Goal: Task Accomplishment & Management: Use online tool/utility

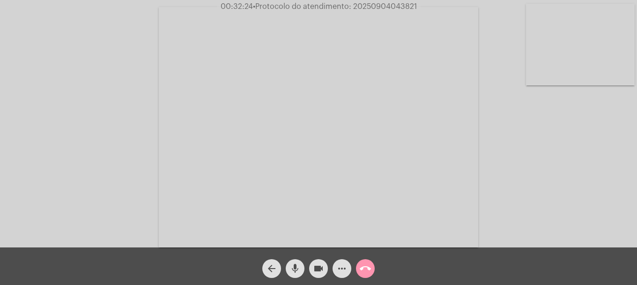
click at [289, 272] on button "mic" at bounding box center [295, 268] width 19 height 19
click at [203, 207] on video at bounding box center [319, 127] width 320 height 240
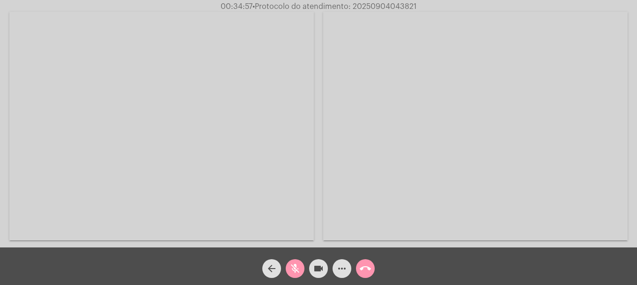
click at [203, 207] on video at bounding box center [161, 126] width 305 height 228
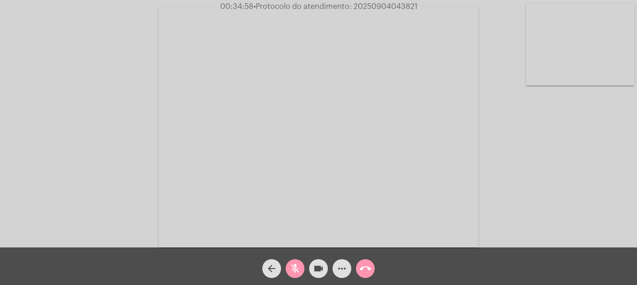
click at [608, 69] on video at bounding box center [580, 45] width 109 height 82
click at [292, 262] on span "mic_off" at bounding box center [295, 268] width 11 height 19
click at [186, 125] on div "Acessando Câmera e Microfone..." at bounding box center [319, 124] width 636 height 247
click at [151, 112] on video at bounding box center [124, 126] width 109 height 82
click at [362, 271] on mat-icon "call_end" at bounding box center [365, 267] width 11 height 11
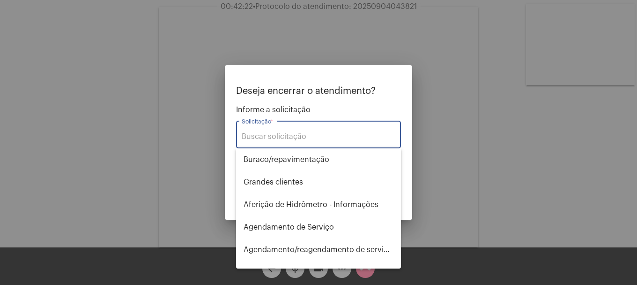
click at [304, 136] on input "Solicitação *" at bounding box center [319, 136] width 154 height 8
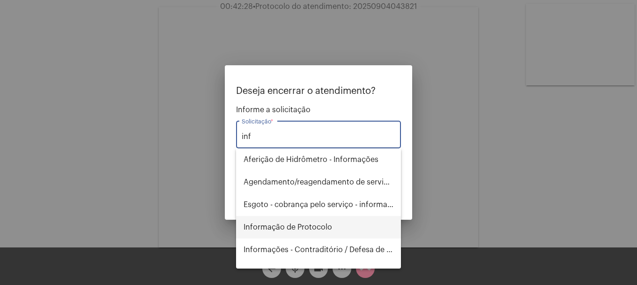
click at [315, 232] on span "Informação de Protocolo" at bounding box center [319, 227] width 150 height 22
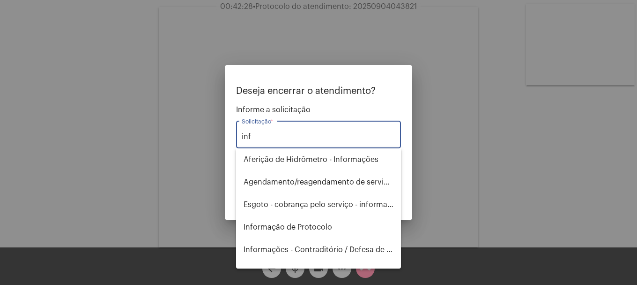
type input "Informação de Protocolo"
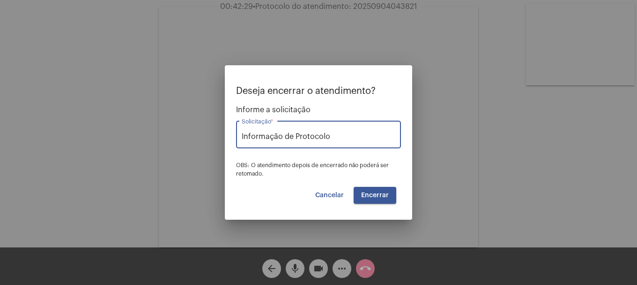
click at [374, 193] on span "Encerrar" at bounding box center [375, 195] width 28 height 7
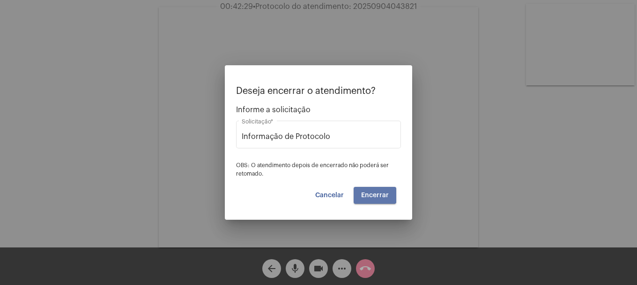
click at [374, 193] on span "Encerrar" at bounding box center [375, 195] width 28 height 7
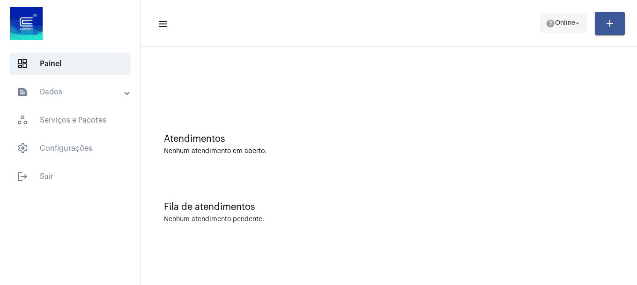
click at [560, 28] on span "help Online arrow_drop_down" at bounding box center [564, 23] width 36 height 17
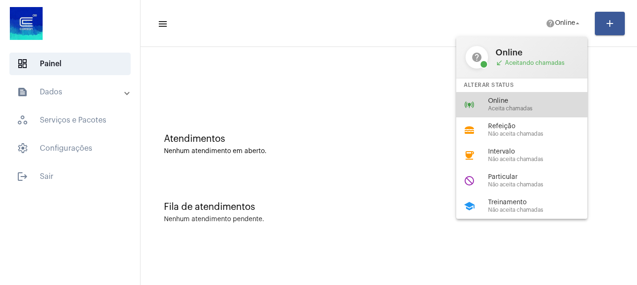
click at [547, 111] on span "Aceita chamadas" at bounding box center [541, 108] width 107 height 6
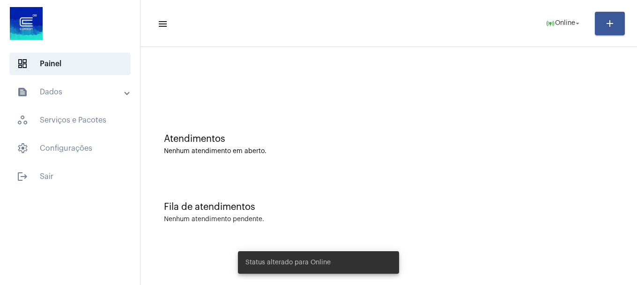
click at [72, 95] on mat-panel-title "text_snippet_outlined Dados" at bounding box center [71, 91] width 108 height 11
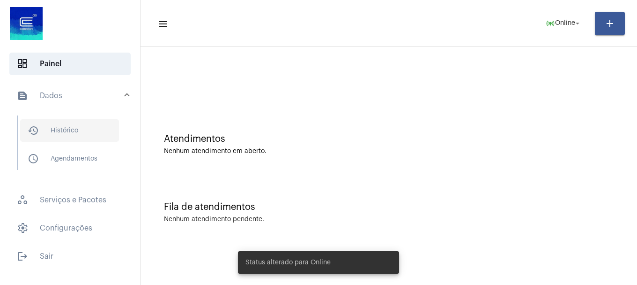
click at [98, 125] on span "history_outlined Histórico" at bounding box center [69, 130] width 99 height 22
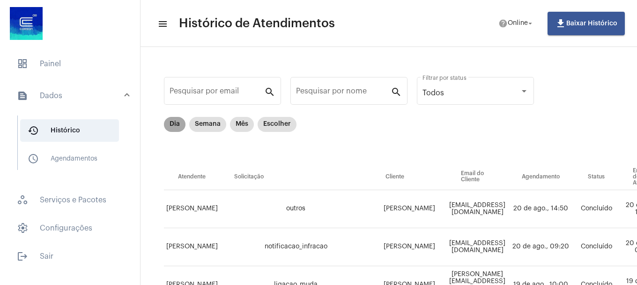
click at [172, 124] on mat-chip "Dia" at bounding box center [175, 124] width 22 height 15
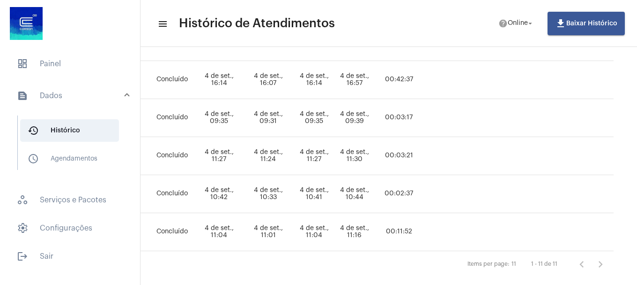
scroll to position [380, 422]
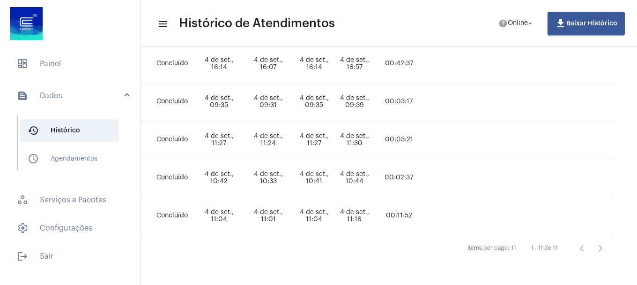
drag, startPoint x: 523, startPoint y: 277, endPoint x: 279, endPoint y: 282, distance: 243.8
click at [274, 276] on mat-sidenav-content "menu Histórico de Atendimentos help Online arrow_drop_down file_download Baixar…" at bounding box center [389, 142] width 497 height 285
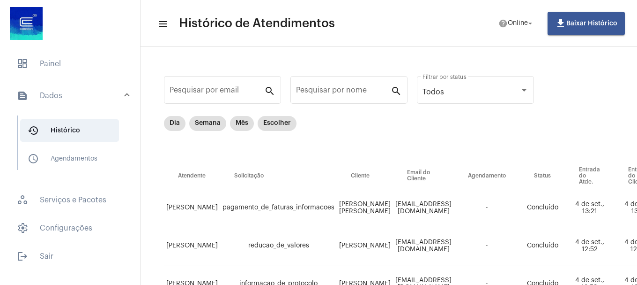
scroll to position [0, 0]
click at [165, 124] on mat-chip "Dia" at bounding box center [175, 124] width 22 height 15
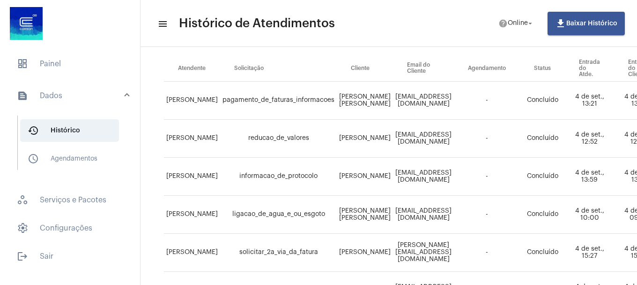
scroll to position [5, 0]
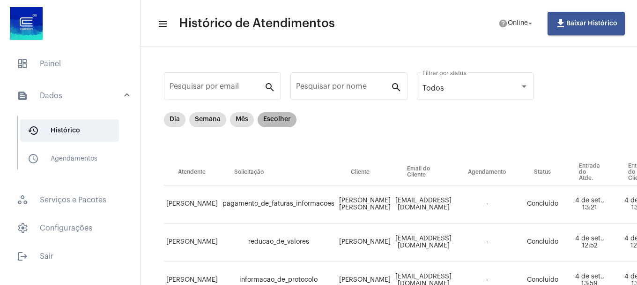
click at [265, 118] on mat-chip "Escolher" at bounding box center [277, 119] width 39 height 15
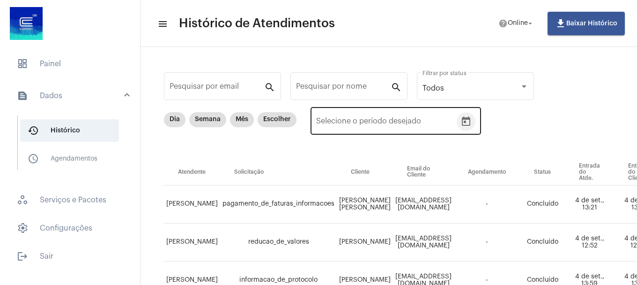
click at [466, 119] on icon "Open calendar" at bounding box center [466, 120] width 8 height 9
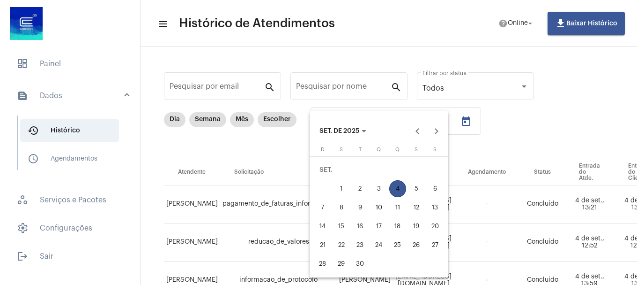
click at [374, 188] on div "3" at bounding box center [379, 188] width 17 height 17
type input "[DATE]"
click at [374, 188] on div "3" at bounding box center [379, 188] width 17 height 17
type input "[DATE]"
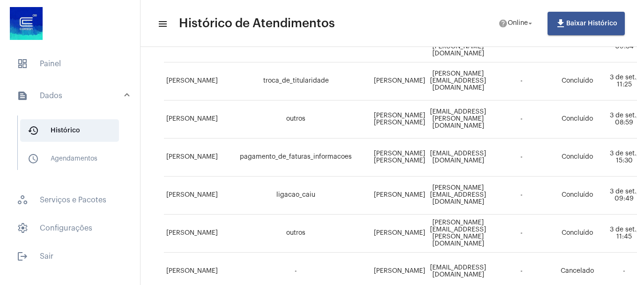
scroll to position [0, 0]
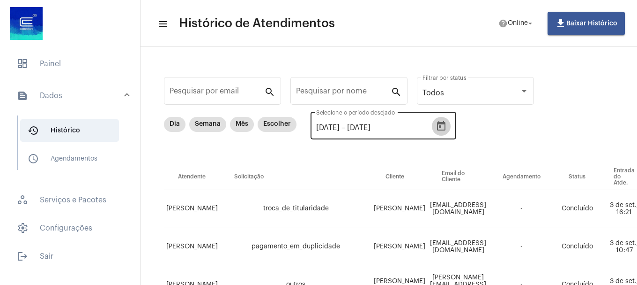
click at [447, 127] on icon "Open calendar" at bounding box center [441, 125] width 11 height 11
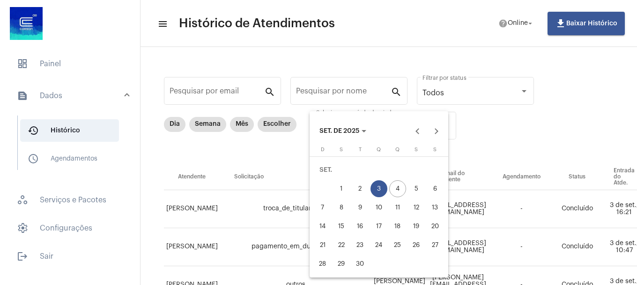
click at [366, 185] on div "2" at bounding box center [360, 188] width 17 height 17
type input "[DATE]"
click at [367, 188] on div "2" at bounding box center [360, 188] width 17 height 17
type input "[DATE]"
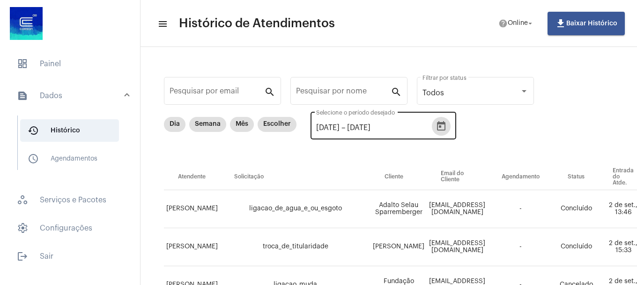
click at [447, 125] on icon "Open calendar" at bounding box center [441, 125] width 11 height 11
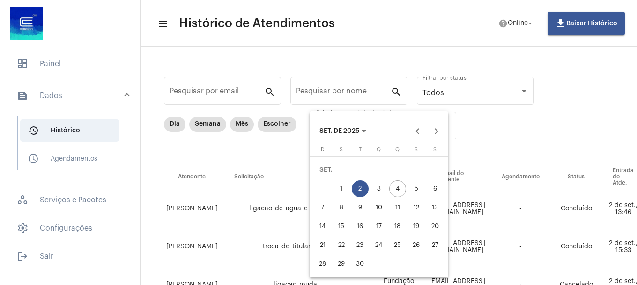
click at [340, 187] on div "1" at bounding box center [341, 188] width 17 height 17
type input "[DATE]"
click at [343, 187] on div "1" at bounding box center [341, 188] width 17 height 17
type input "[DATE]"
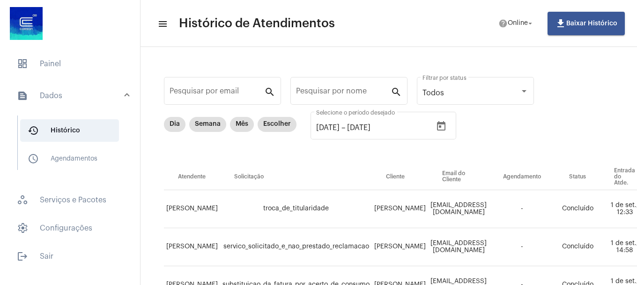
click at [63, 76] on mat-list "dashboard Painel text_snippet_outlined Dados history_outlined Histórico schedul…" at bounding box center [70, 158] width 140 height 218
click at [65, 72] on span "dashboard Painel" at bounding box center [69, 63] width 121 height 22
